Goal: Information Seeking & Learning: Learn about a topic

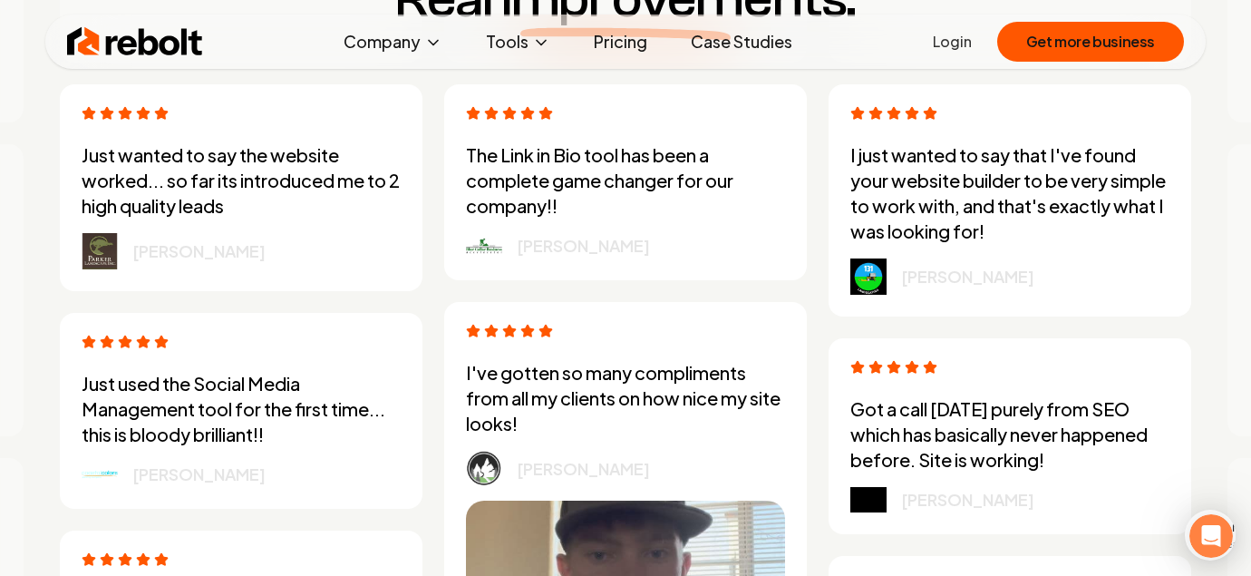
scroll to position [4562, 0]
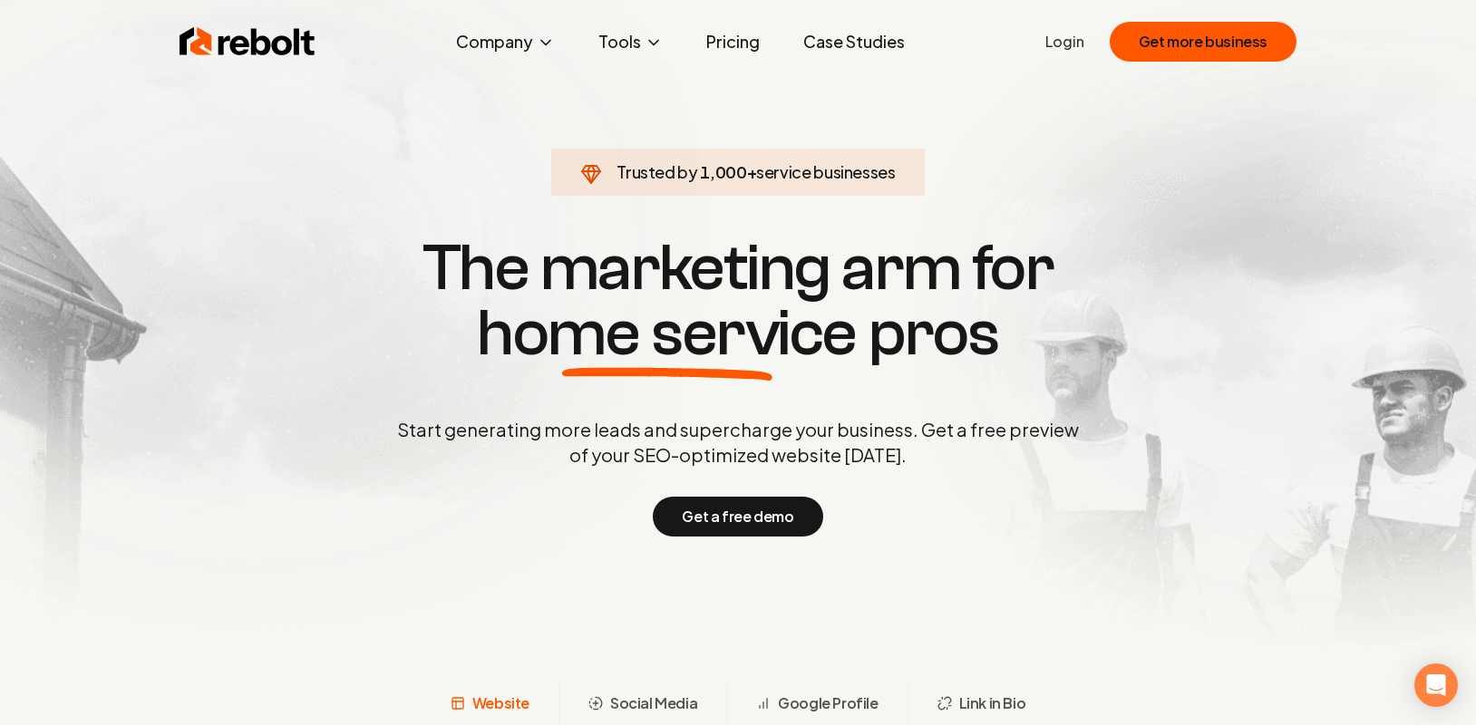
click at [559, 44] on link "Pricing" at bounding box center [733, 42] width 83 height 36
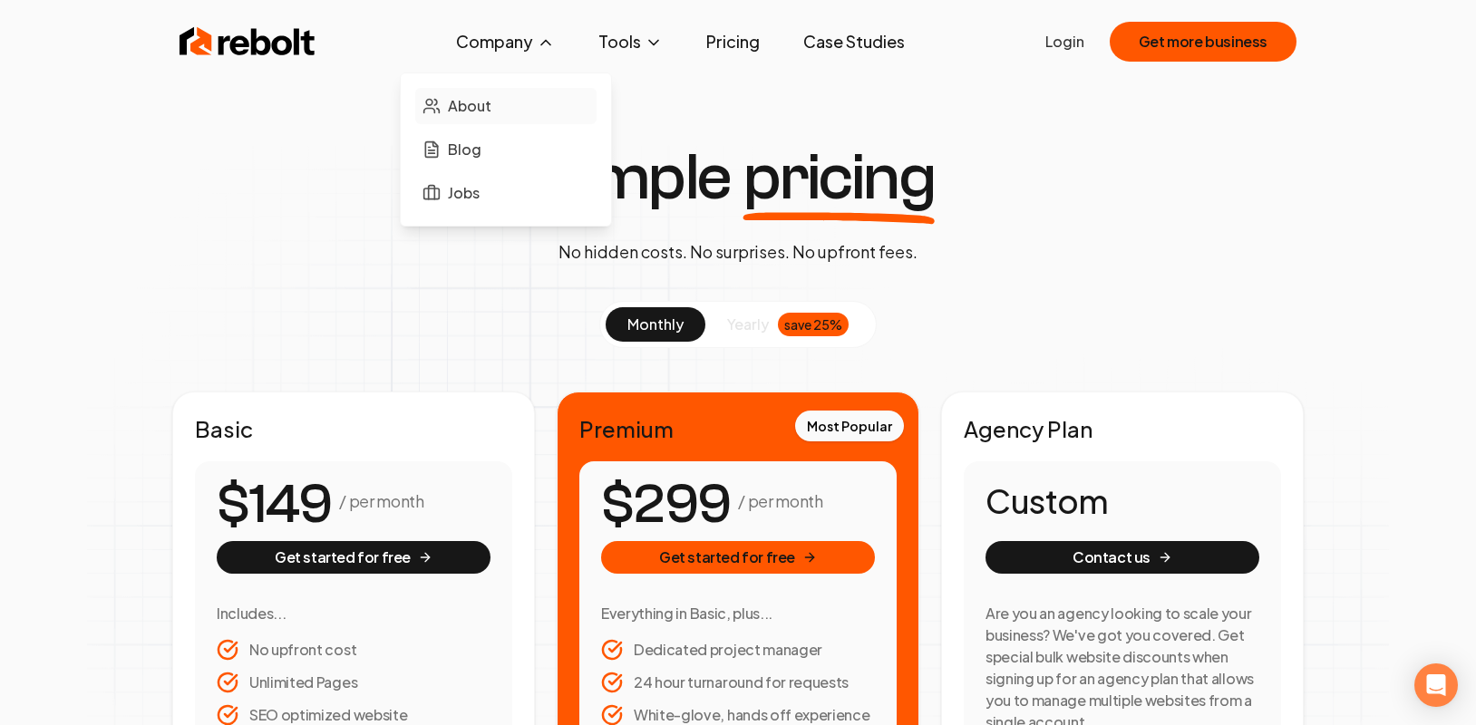
click at [448, 117] on span "About" at bounding box center [470, 106] width 44 height 22
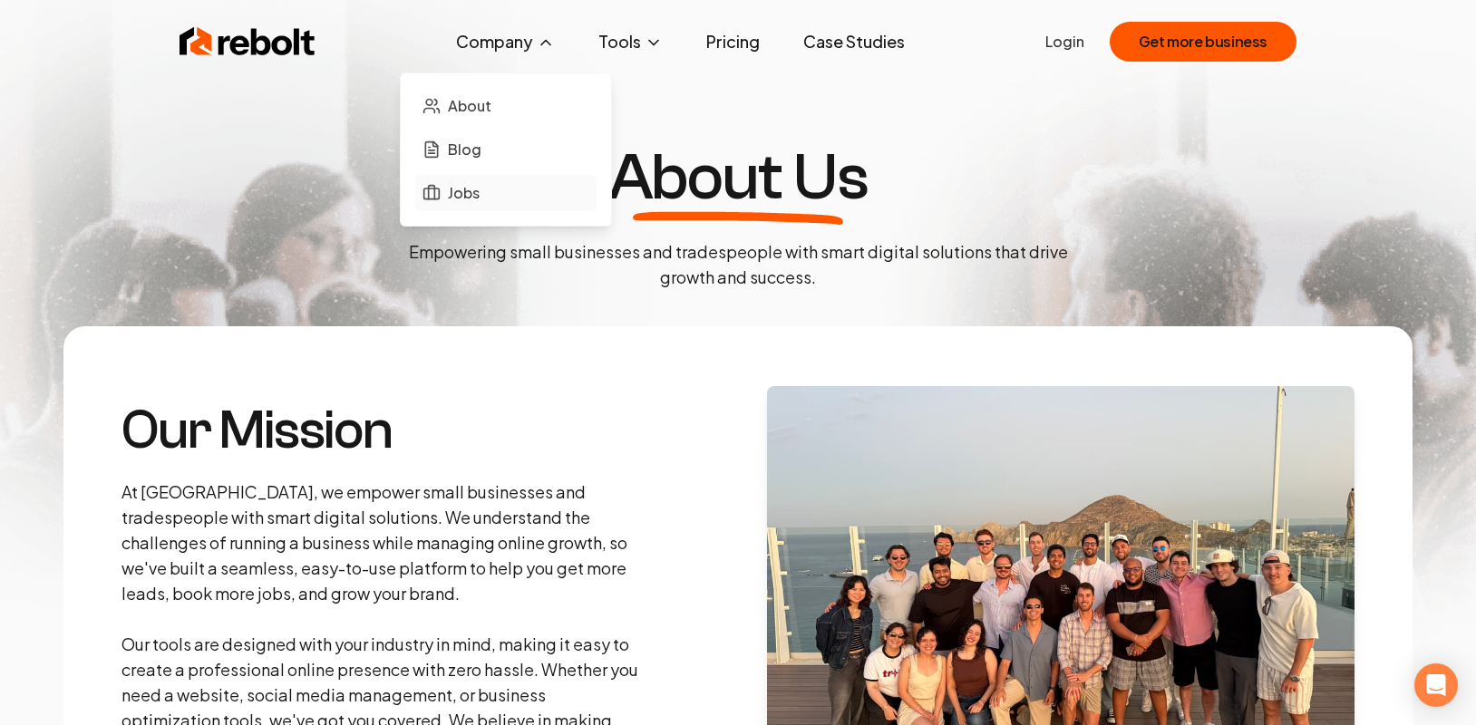
click at [448, 204] on span "Jobs" at bounding box center [464, 193] width 32 height 22
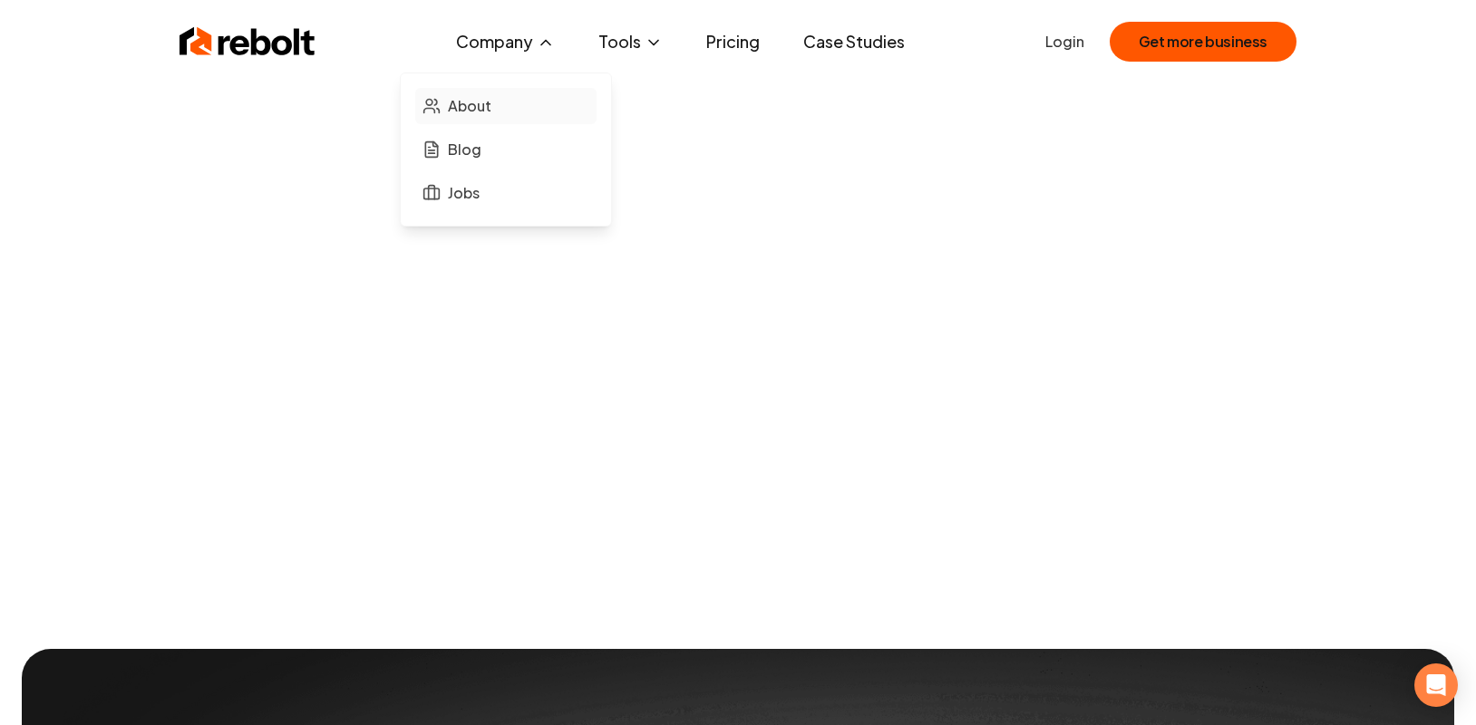
click at [448, 117] on span "About" at bounding box center [470, 106] width 44 height 22
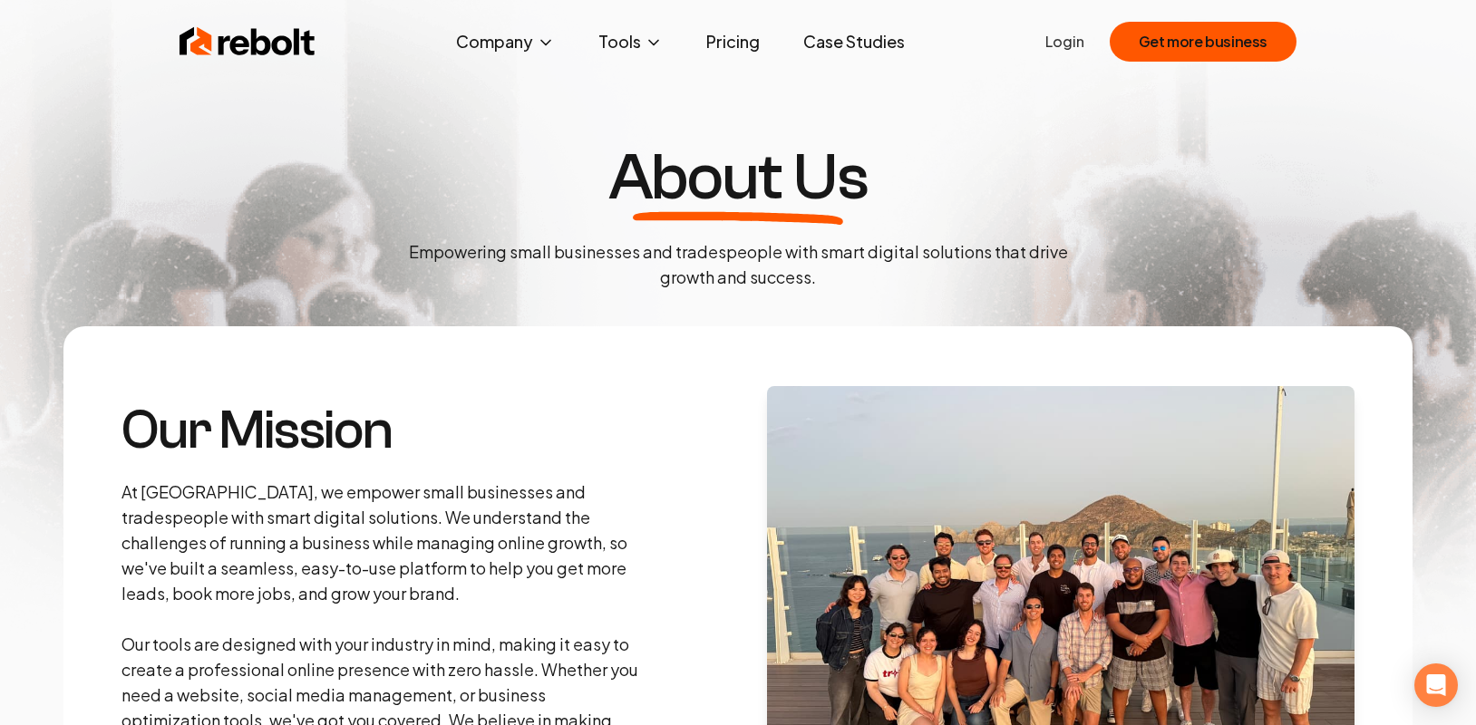
click at [559, 51] on link "Pricing" at bounding box center [733, 42] width 83 height 36
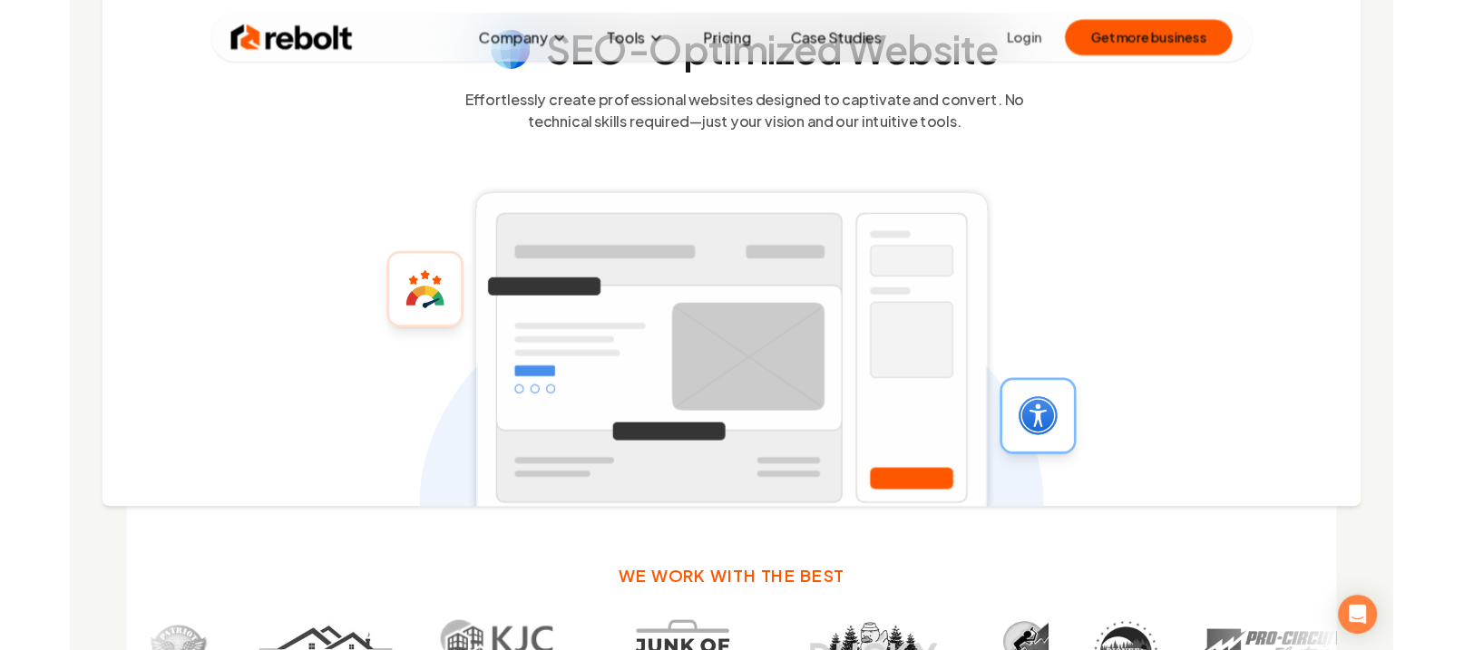
scroll to position [762, 0]
